Goal: Information Seeking & Learning: Learn about a topic

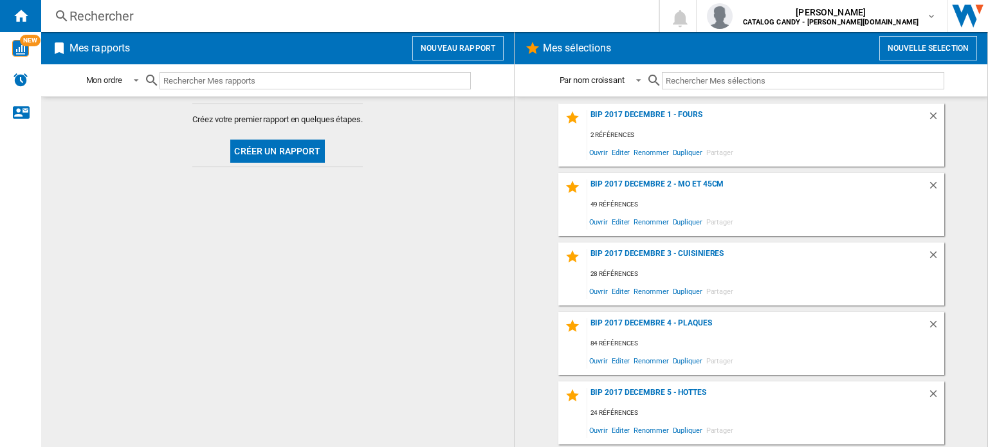
click at [89, 14] on div "Rechercher" at bounding box center [347, 16] width 556 height 18
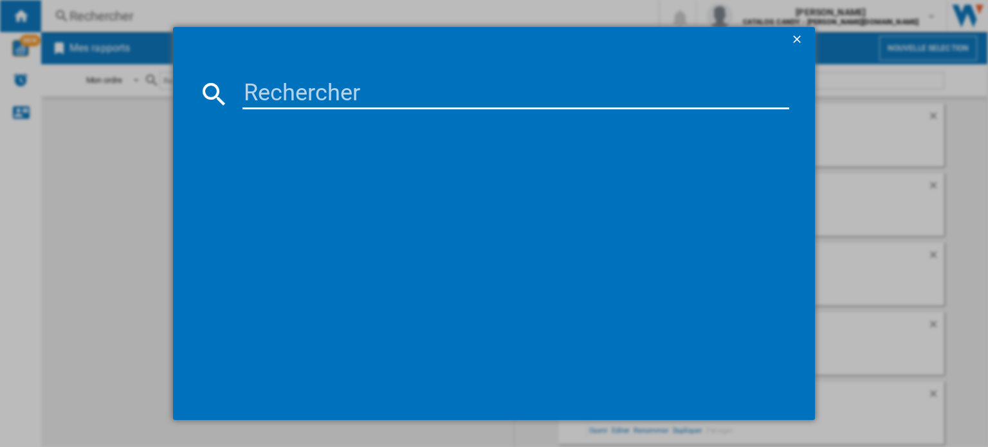
click at [280, 94] on input at bounding box center [515, 93] width 547 height 31
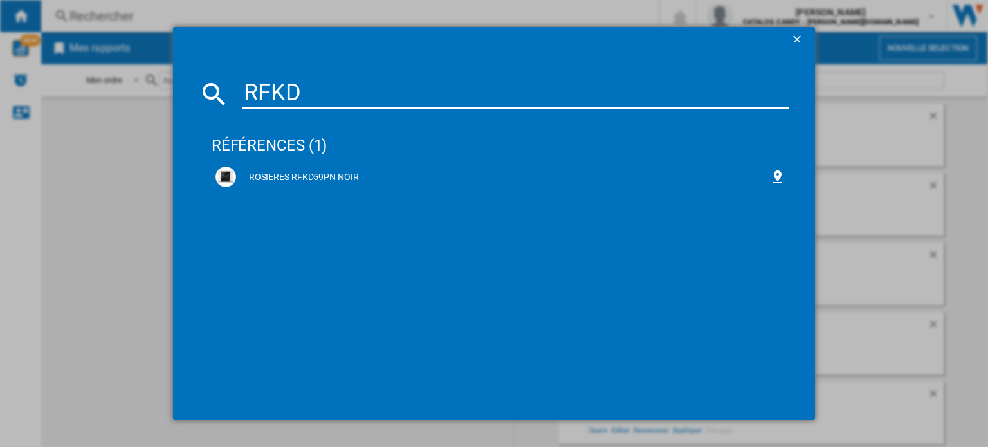
type input "RFKD"
click at [284, 178] on div "ROSIERES RFKD59PN NOIR" at bounding box center [503, 177] width 534 height 13
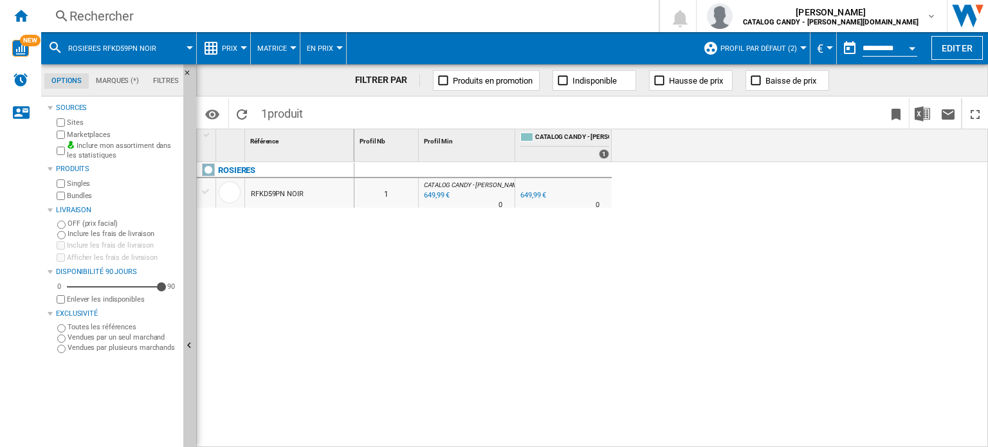
click at [774, 45] on span "Profil par défaut (2)" at bounding box center [758, 48] width 77 height 8
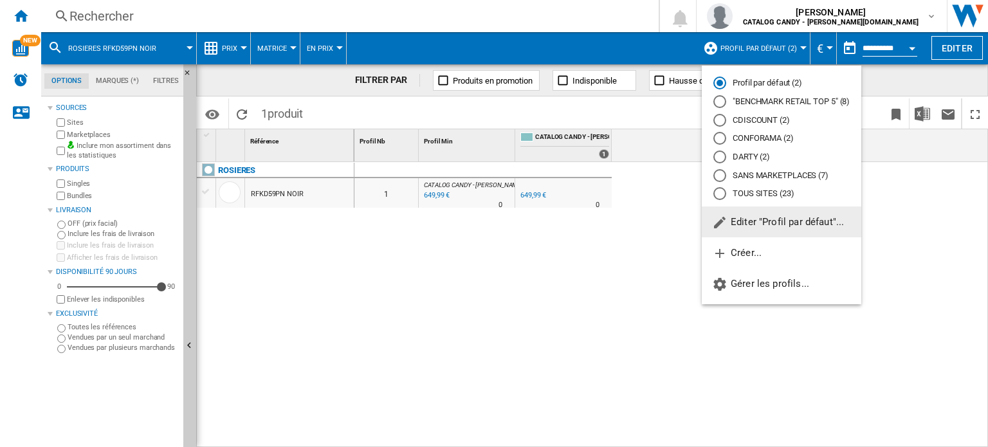
click at [721, 98] on div at bounding box center [719, 101] width 13 height 13
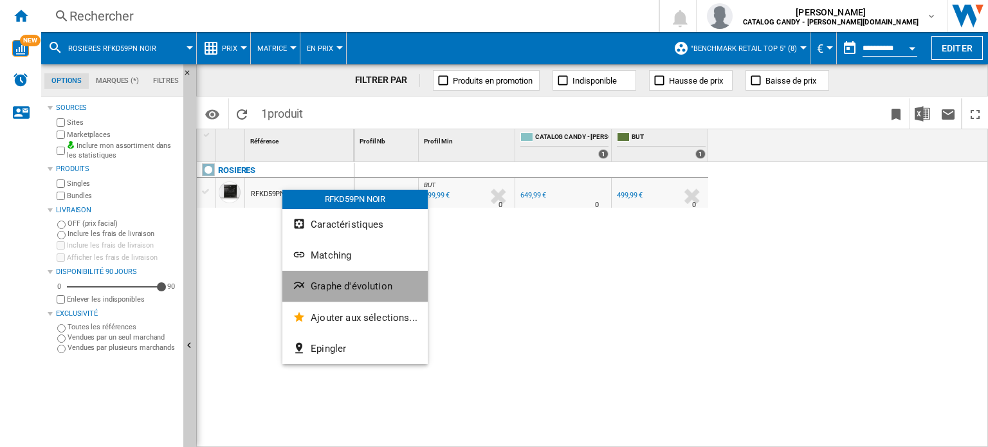
click at [355, 278] on button "Graphe d'évolution" at bounding box center [354, 286] width 145 height 31
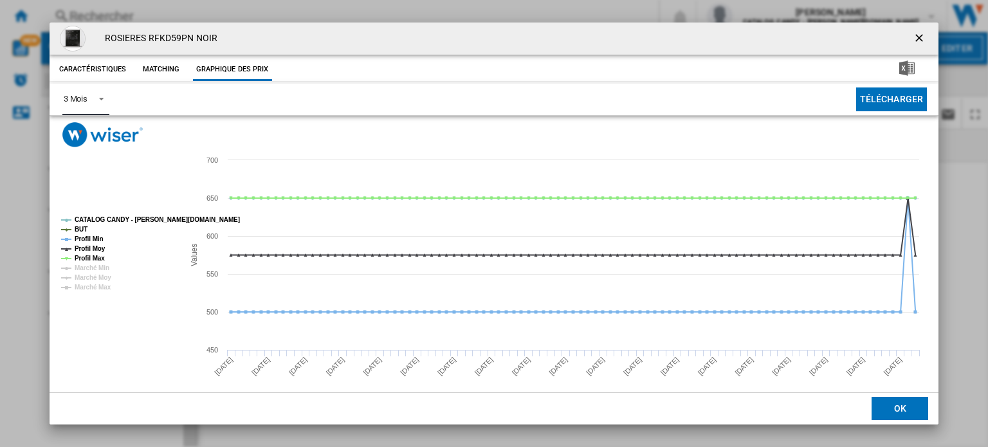
click at [86, 96] on div "3 Mois" at bounding box center [76, 99] width 24 height 10
click at [99, 134] on md-option "6 Mois" at bounding box center [96, 130] width 87 height 31
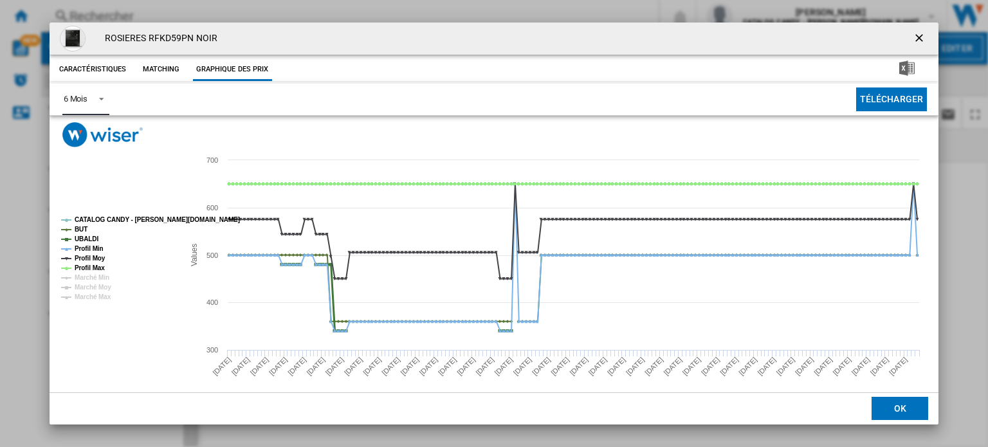
click at [85, 239] on tspan "UBALDI" at bounding box center [87, 238] width 24 height 7
click at [82, 246] on tspan "Profil Min" at bounding box center [89, 248] width 29 height 7
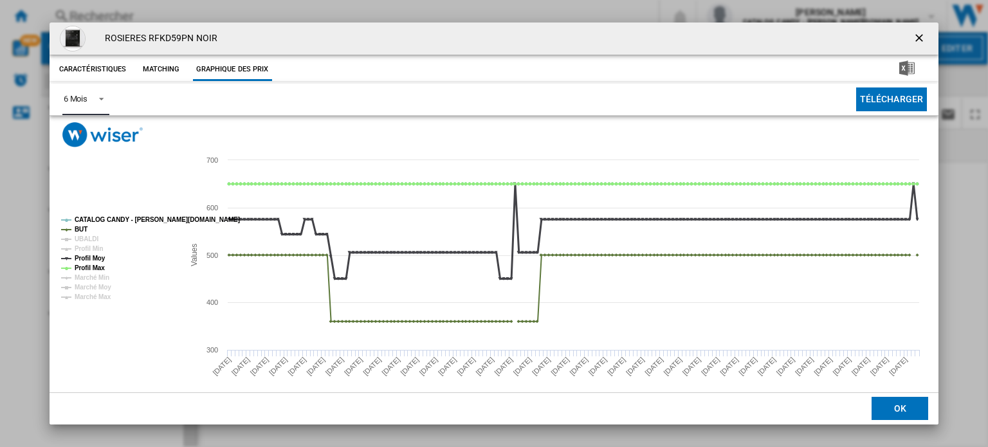
click at [95, 259] on tspan "Profil Moy" at bounding box center [90, 258] width 31 height 7
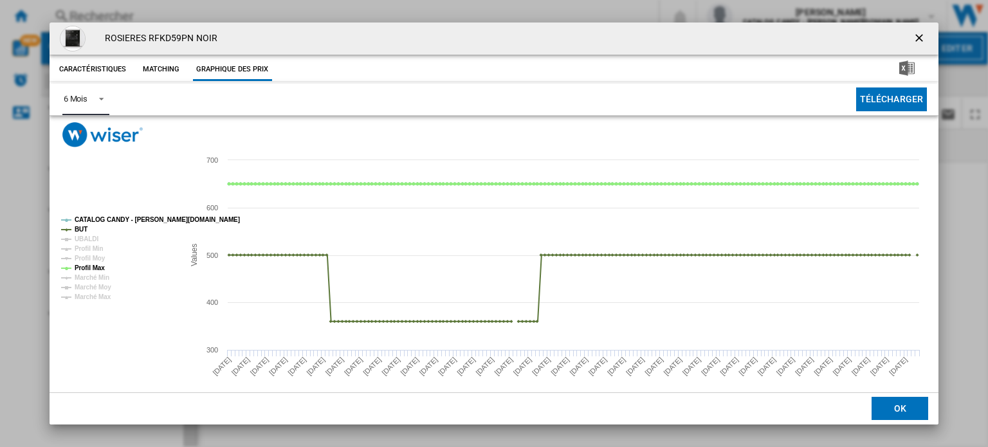
click at [98, 265] on tspan "Profil Max" at bounding box center [90, 267] width 30 height 7
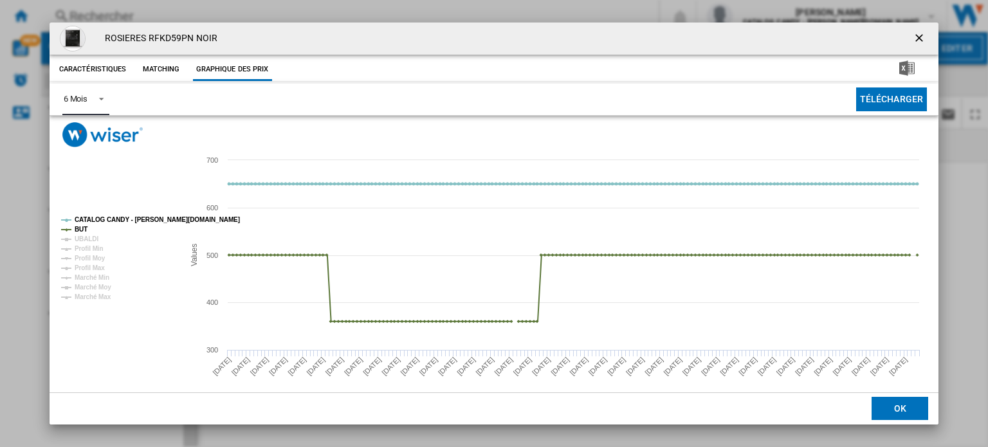
click at [100, 218] on tspan "CATALOG CANDY - HOOVER.FR" at bounding box center [157, 219] width 165 height 7
